Goal: Transaction & Acquisition: Purchase product/service

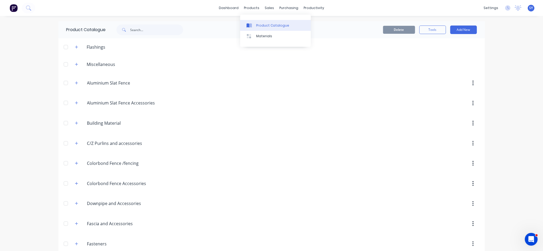
click at [260, 27] on div "Product Catalogue" at bounding box center [272, 25] width 33 height 5
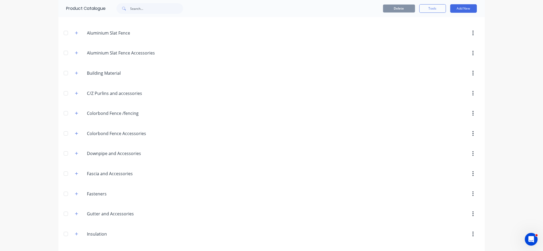
scroll to position [71, 0]
click at [75, 93] on icon "button" at bounding box center [76, 93] width 3 height 4
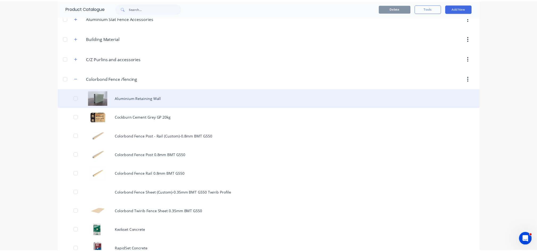
scroll to position [142, 0]
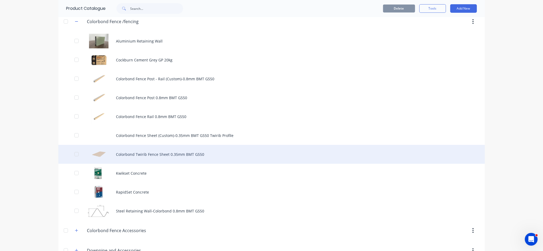
click at [154, 154] on div "Colorbond Twirib Fence Sheet 0.35mm BMT G550" at bounding box center [271, 154] width 426 height 19
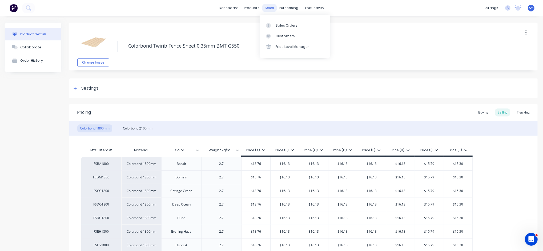
click at [262, 7] on div "sales" at bounding box center [269, 8] width 15 height 8
type textarea "x"
click at [276, 23] on div "Sales Orders" at bounding box center [286, 25] width 22 height 5
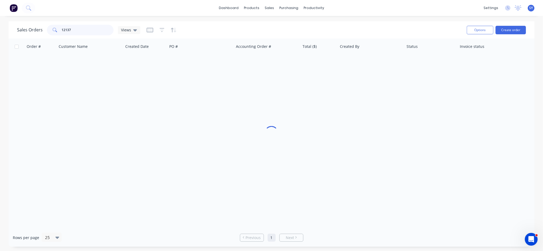
drag, startPoint x: 85, startPoint y: 31, endPoint x: 36, endPoint y: 29, distance: 48.8
click at [36, 29] on div "Sales Orders 12137 Views" at bounding box center [78, 30] width 123 height 11
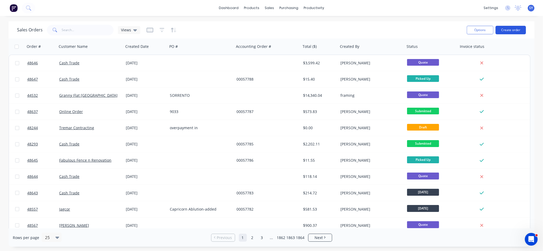
click at [506, 32] on button "Create order" at bounding box center [510, 30] width 30 height 9
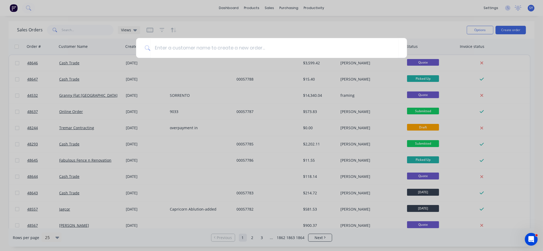
click at [253, 58] on div at bounding box center [271, 48] width 271 height 21
click at [259, 48] on input at bounding box center [274, 48] width 248 height 20
type input "cash trade"
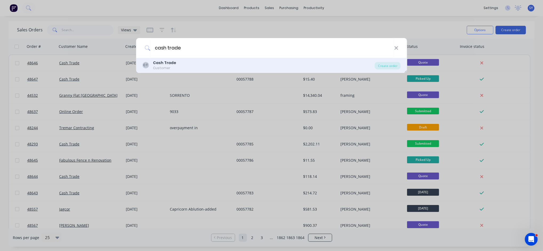
click at [162, 67] on div "Customer" at bounding box center [164, 68] width 23 height 5
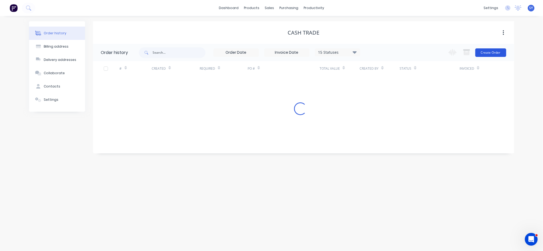
click at [489, 50] on button "Create Order" at bounding box center [490, 52] width 31 height 9
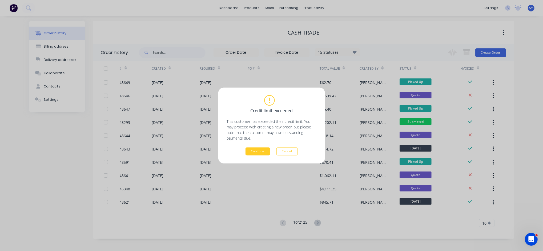
click at [260, 153] on button "Continue" at bounding box center [257, 152] width 25 height 8
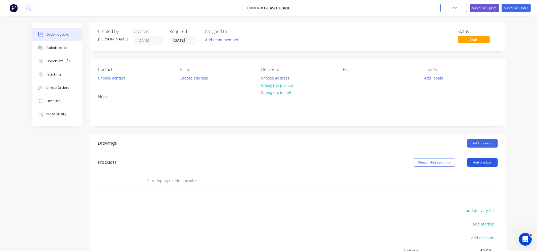
click at [485, 164] on button "Add product" at bounding box center [482, 162] width 31 height 9
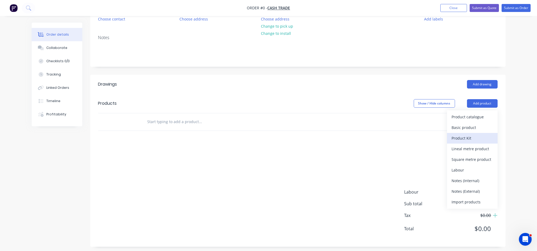
scroll to position [63, 0]
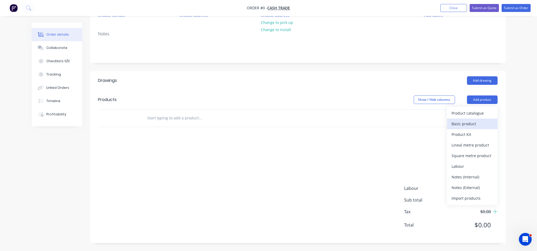
click at [466, 125] on div "Basic product" at bounding box center [472, 124] width 41 height 8
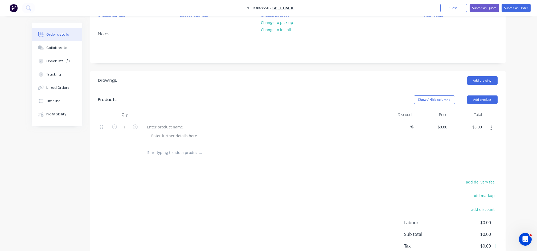
click at [192, 127] on div at bounding box center [260, 127] width 235 height 8
click at [173, 124] on div at bounding box center [165, 127] width 44 height 8
click at [168, 129] on div at bounding box center [165, 127] width 44 height 8
click at [169, 125] on div at bounding box center [165, 127] width 44 height 8
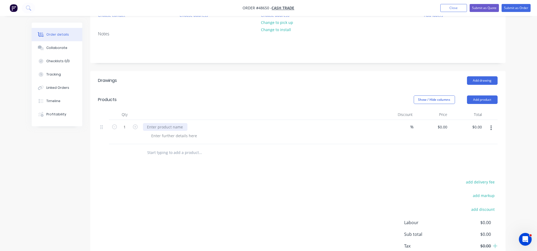
click at [170, 125] on div at bounding box center [165, 127] width 44 height 8
drag, startPoint x: 472, startPoint y: 127, endPoint x: 495, endPoint y: 129, distance: 23.0
click at [495, 129] on div "1 Shed Kit for 20M x 10M x 3.6M % $0.00 $0.00 35030 35030" at bounding box center [298, 132] width 400 height 24
type input "31845"
type input "$31,845.00"
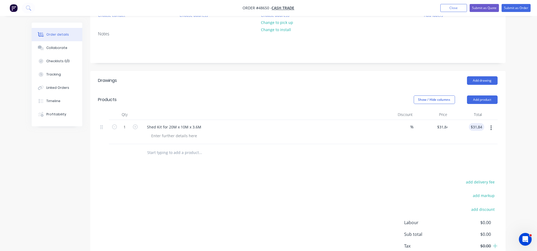
click at [462, 156] on div at bounding box center [298, 152] width 400 height 17
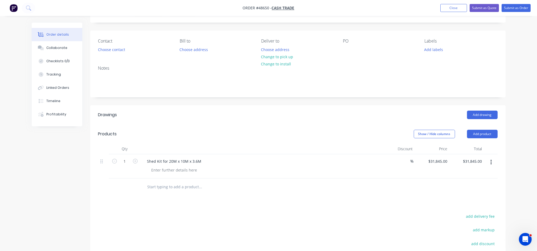
scroll to position [26, 0]
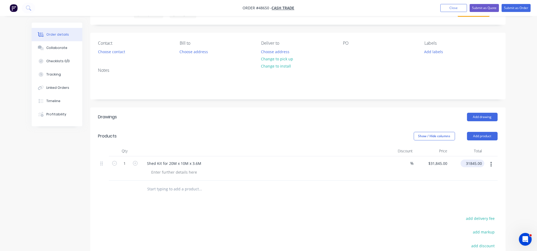
click at [483, 165] on input "31845.00" at bounding box center [474, 164] width 22 height 8
click at [483, 165] on input "31845.00" at bounding box center [475, 164] width 19 height 8
click at [483, 163] on input "31845.00" at bounding box center [475, 164] width 19 height 8
click at [481, 164] on input "31845.00" at bounding box center [475, 164] width 19 height 8
type input "3"
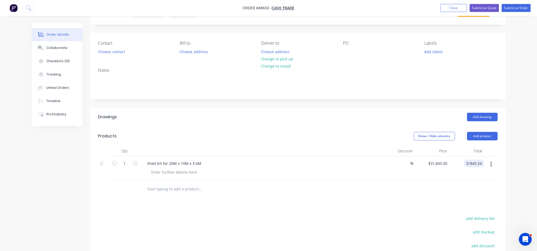
type input "31845.54"
type input "$31,845.54"
click at [310, 160] on div "Shed Kit for 20M x 10M x 3.6M" at bounding box center [260, 164] width 235 height 8
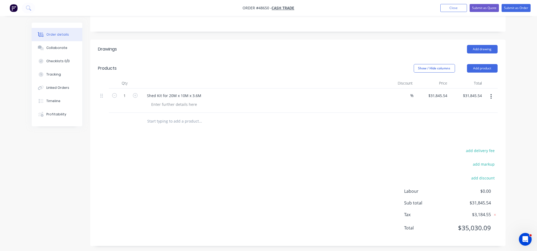
scroll to position [97, 0]
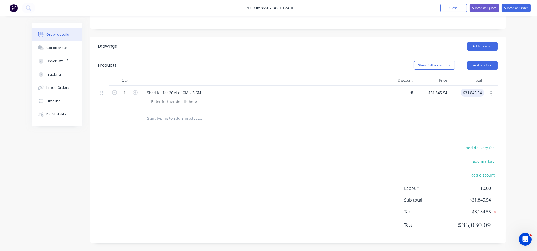
type input "31845.54"
click at [482, 94] on input "31845.54" at bounding box center [475, 93] width 19 height 8
click at [481, 91] on input "31845.54" at bounding box center [475, 93] width 19 height 8
click at [482, 92] on input "31845.54" at bounding box center [475, 93] width 19 height 8
type input "31845.4"
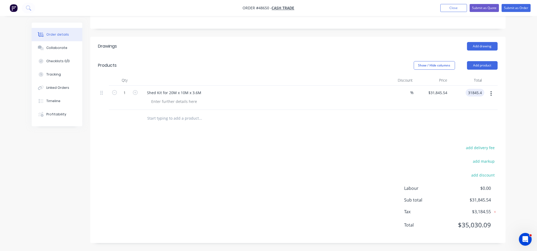
type input "$31,845.40"
click at [468, 117] on div at bounding box center [298, 118] width 400 height 17
click at [483, 93] on input "31845.40" at bounding box center [474, 93] width 22 height 8
type input "31845.45"
type input "$31,845.45"
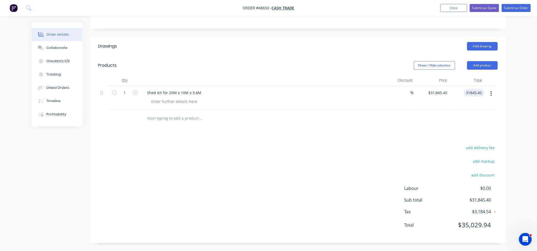
type input "$31,845.45"
click at [431, 157] on div "add delivery fee add markup add discount Labour $0.00 Sub total $31,845.40 Tax …" at bounding box center [298, 189] width 400 height 91
click at [178, 104] on div at bounding box center [174, 102] width 54 height 8
drag, startPoint x: 169, startPoint y: 102, endPoint x: 148, endPoint y: 102, distance: 20.2
click at [148, 102] on div "size 20M" at bounding box center [159, 102] width 24 height 8
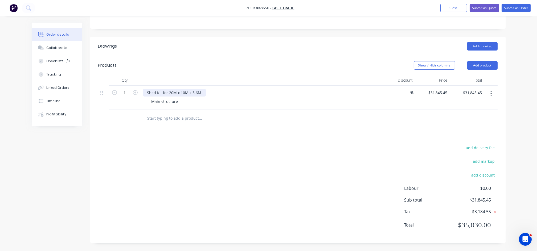
click at [202, 95] on div "Shed Kit for 20M x 10M x 3.6M" at bounding box center [174, 93] width 63 height 8
click at [180, 101] on div "Main structure" at bounding box center [164, 102] width 35 height 8
click at [255, 100] on div "Main structure 20M (Length) x 10m (Width) x 3.6m (Height)" at bounding box center [203, 102] width 113 height 8
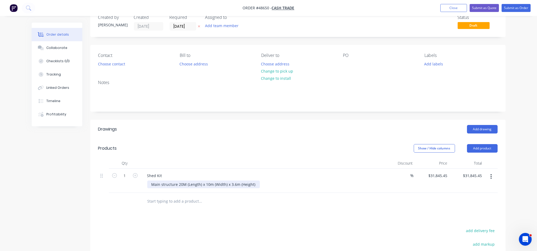
scroll to position [0, 0]
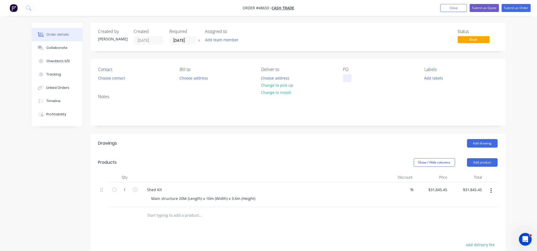
click at [348, 77] on div at bounding box center [347, 78] width 9 height 8
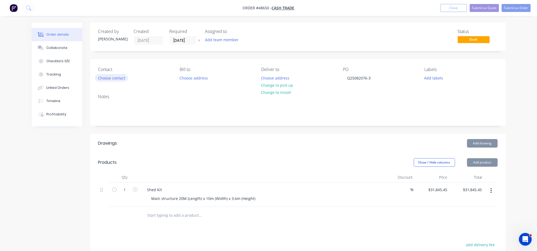
click at [110, 78] on button "Choose contact" at bounding box center [111, 77] width 33 height 7
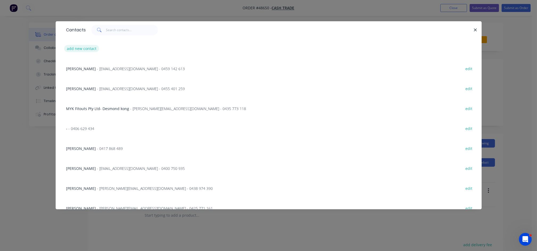
click at [85, 49] on button "add new contact" at bounding box center [81, 48] width 35 height 7
select select "AU"
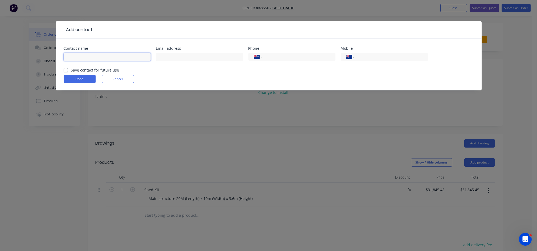
click at [77, 54] on input "text" at bounding box center [107, 57] width 87 height 8
type input "Andy Guttonmsen"
click at [187, 59] on input "text" at bounding box center [199, 57] width 87 height 8
type input "z"
type input "andyguuttormsen@gmail.com"
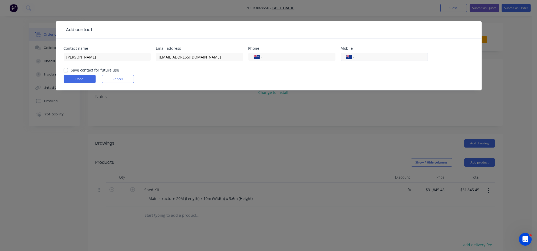
click at [369, 56] on input "tel" at bounding box center [390, 57] width 64 height 6
type input "0447 880 863"
click at [315, 74] on form "Contact name Andy Guttonmsen Email address andyguuttormsen@gmail.com Phone Inte…" at bounding box center [269, 69] width 410 height 44
click at [75, 78] on button "Done" at bounding box center [80, 79] width 32 height 8
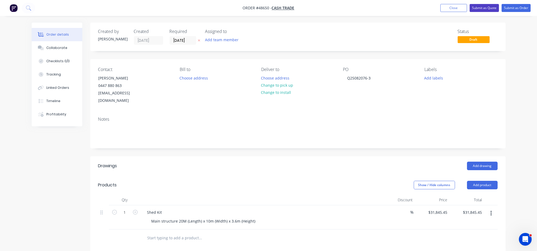
click at [483, 8] on button "Submit as Quote" at bounding box center [484, 8] width 29 height 8
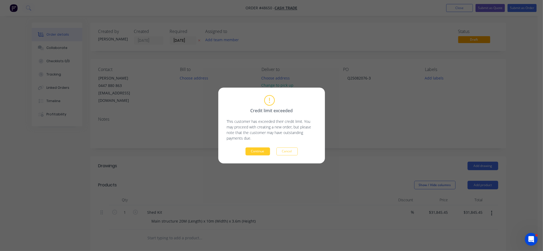
click at [256, 152] on button "Continue" at bounding box center [257, 152] width 25 height 8
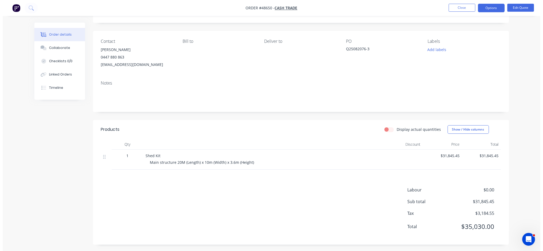
scroll to position [30, 0]
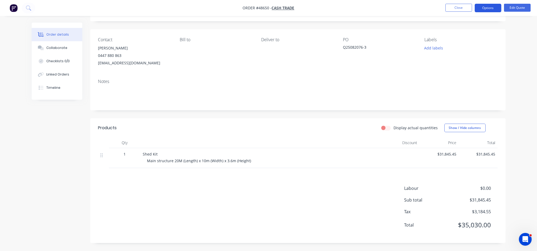
click at [485, 7] on button "Options" at bounding box center [488, 8] width 27 height 9
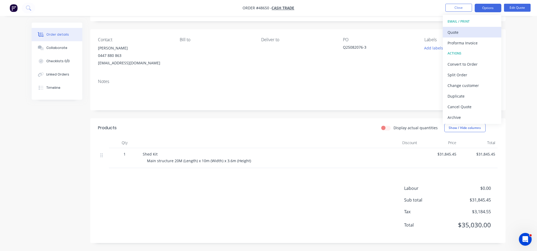
click at [462, 32] on div "Quote" at bounding box center [472, 33] width 49 height 8
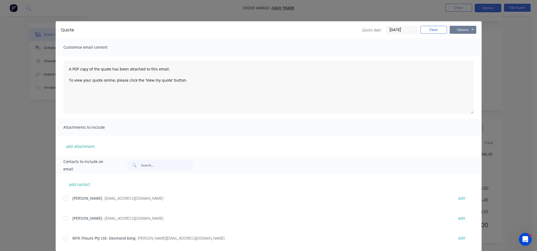
click at [458, 31] on button "Options" at bounding box center [463, 30] width 27 height 8
click at [455, 48] on button "Print" at bounding box center [467, 48] width 34 height 9
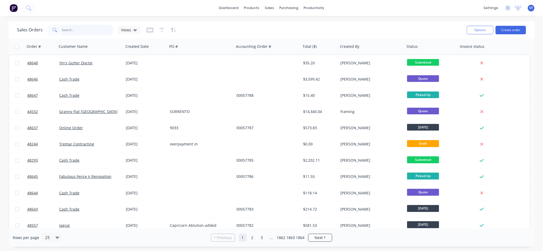
click at [90, 29] on input "text" at bounding box center [88, 30] width 52 height 11
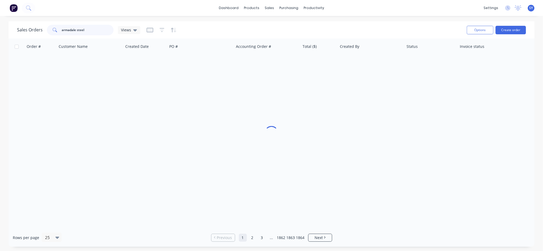
type input "armadale steel"
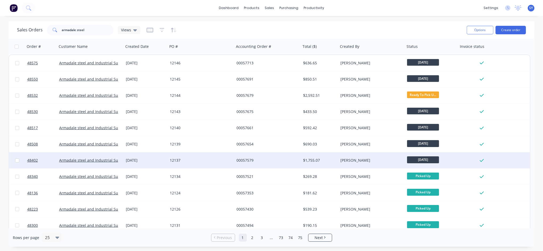
click at [245, 160] on div "00057579" at bounding box center [265, 160] width 59 height 5
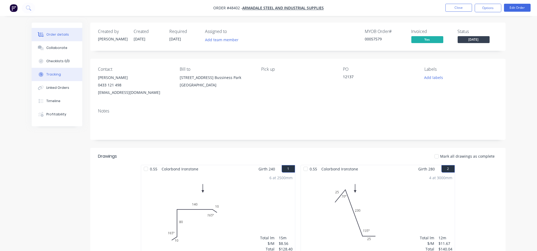
click at [62, 79] on button "Tracking" at bounding box center [57, 74] width 51 height 13
